Goal: Check status

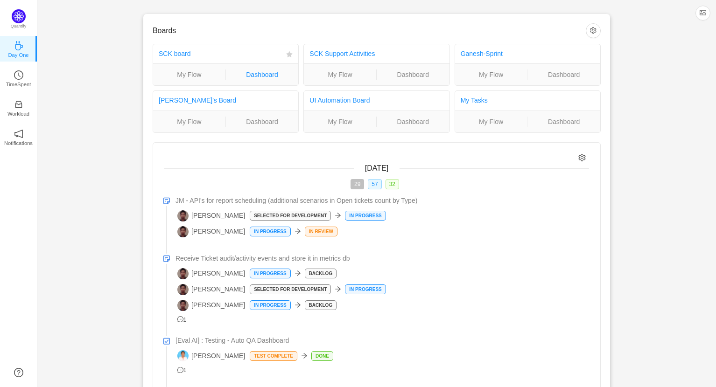
click at [262, 73] on link "Dashboard" at bounding box center [262, 75] width 73 height 10
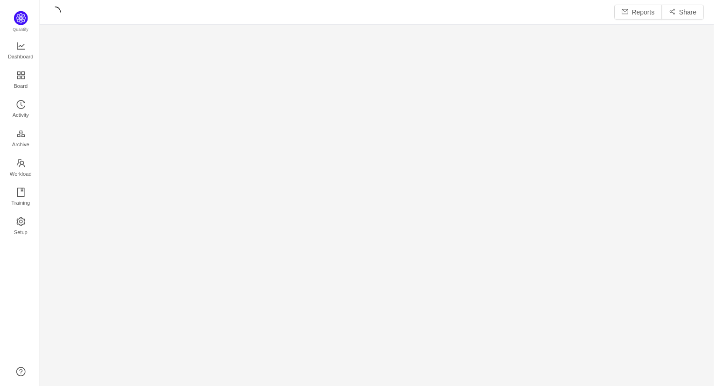
scroll to position [388, 679]
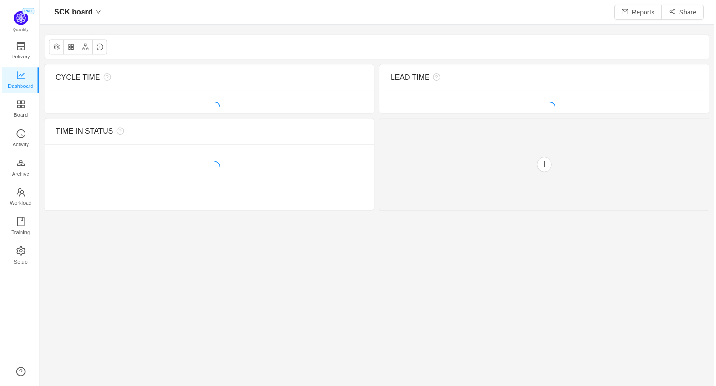
scroll to position [5, 4]
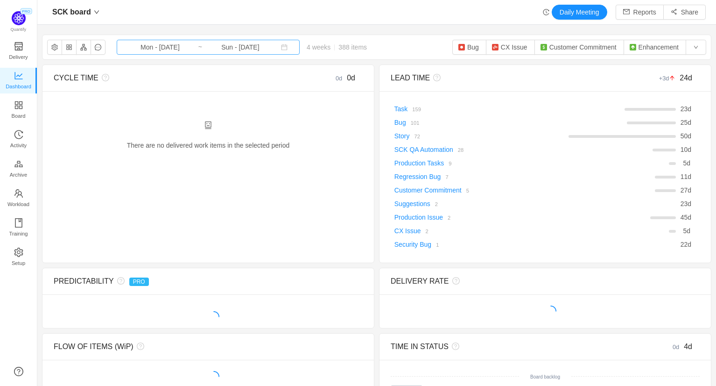
click at [224, 44] on input "Sun - Oct 12, 2025" at bounding box center [241, 47] width 76 height 10
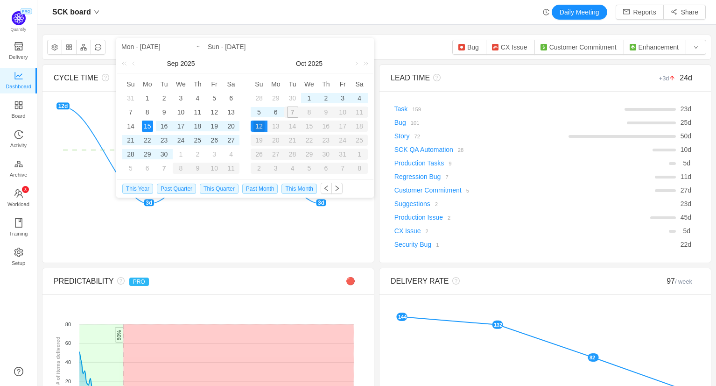
click at [90, 100] on div "There are no delivered work items in the selected period Possible solutions 3d …" at bounding box center [207, 160] width 331 height 139
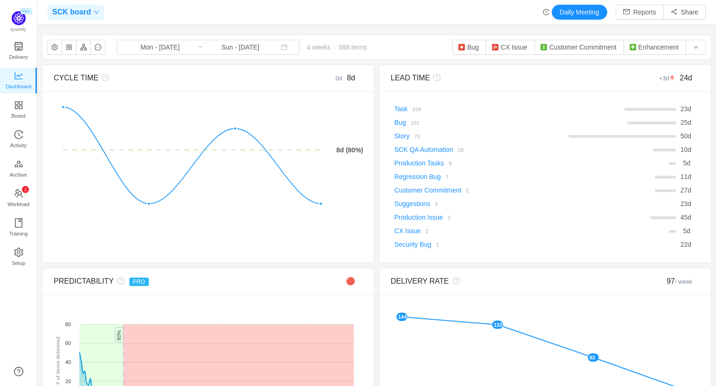
click at [98, 13] on icon "icon: down" at bounding box center [97, 12] width 6 height 6
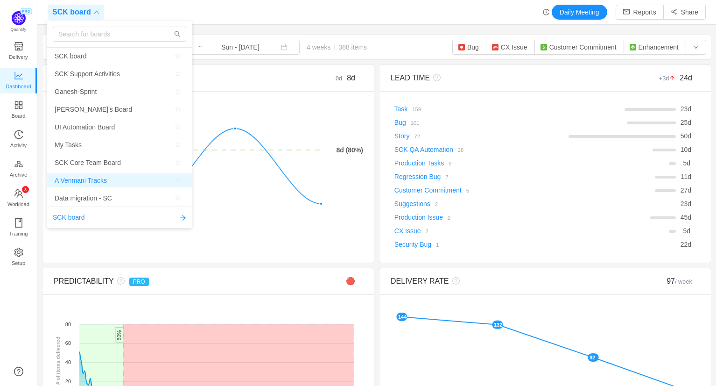
click at [97, 182] on span "A Venmani Tracks" at bounding box center [81, 180] width 52 height 14
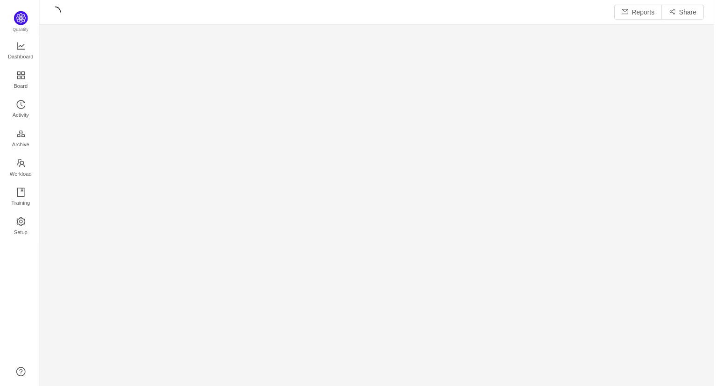
scroll to position [388, 679]
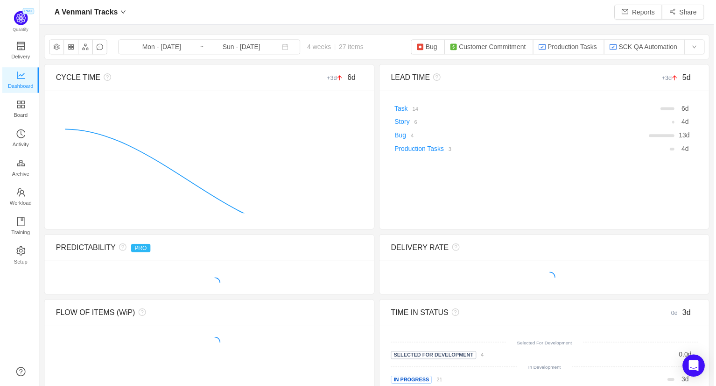
scroll to position [5, 4]
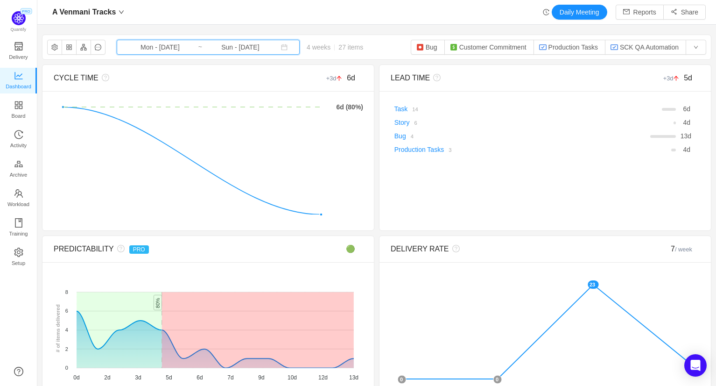
click at [190, 48] on span "Mon - [DATE] ~ Sun - [DATE]" at bounding box center [208, 47] width 183 height 15
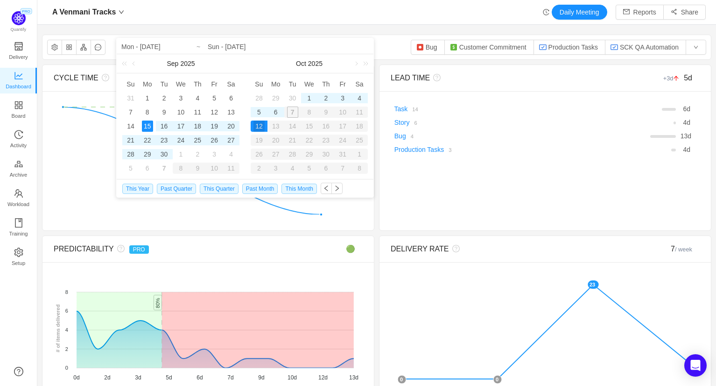
click at [275, 98] on div "29" at bounding box center [275, 97] width 11 height 11
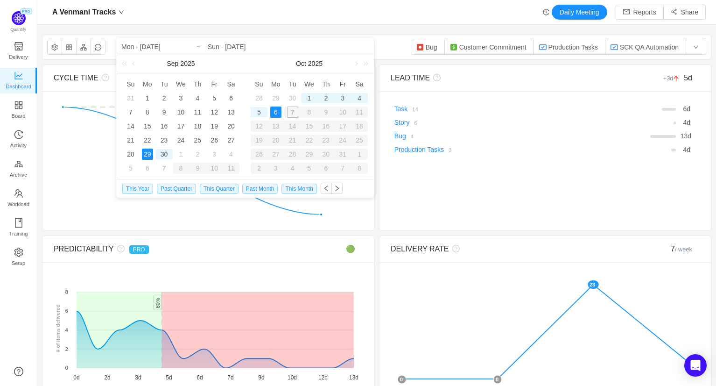
click at [275, 112] on div "6" at bounding box center [275, 111] width 11 height 11
type input "Mon - [DATE]"
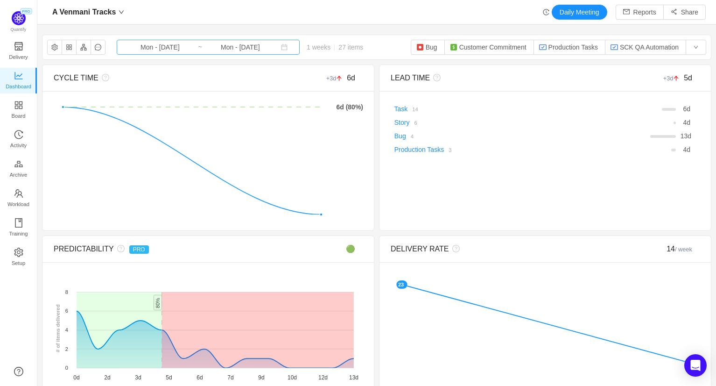
click at [182, 43] on input "Mon - [DATE]" at bounding box center [160, 47] width 76 height 10
click at [236, 25] on div "A Venmani Tracks Daily Meeting Reports Share A Venmani Tracks Mon - [DATE] ~ Mo…" at bounding box center [376, 193] width 679 height 386
click at [188, 49] on input "Mon - [DATE]" at bounding box center [160, 47] width 76 height 10
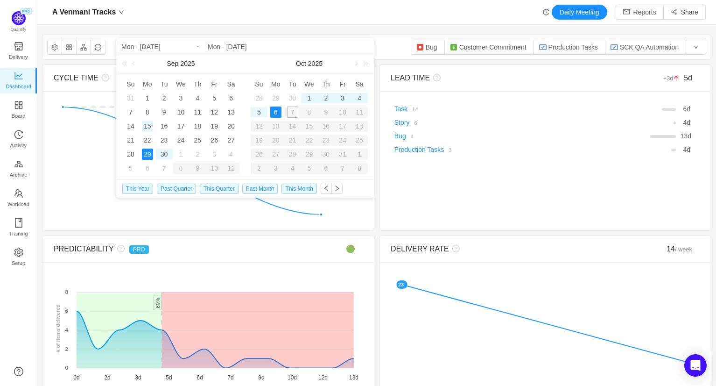
click at [149, 127] on div "15" at bounding box center [147, 125] width 11 height 11
click at [278, 109] on div "6" at bounding box center [275, 111] width 11 height 11
type input "Mon - [DATE]"
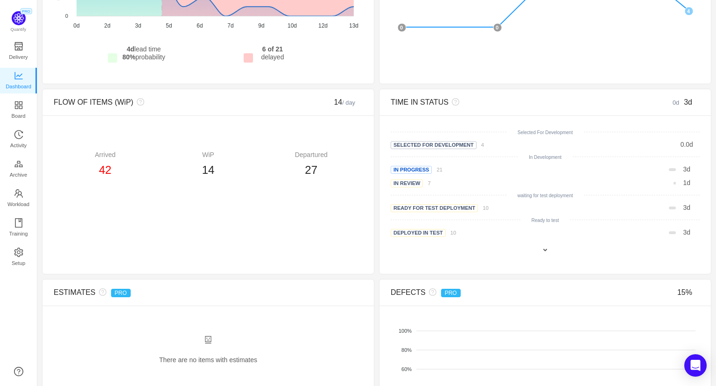
scroll to position [0, 0]
